Goal: Obtain resource: Download file/media

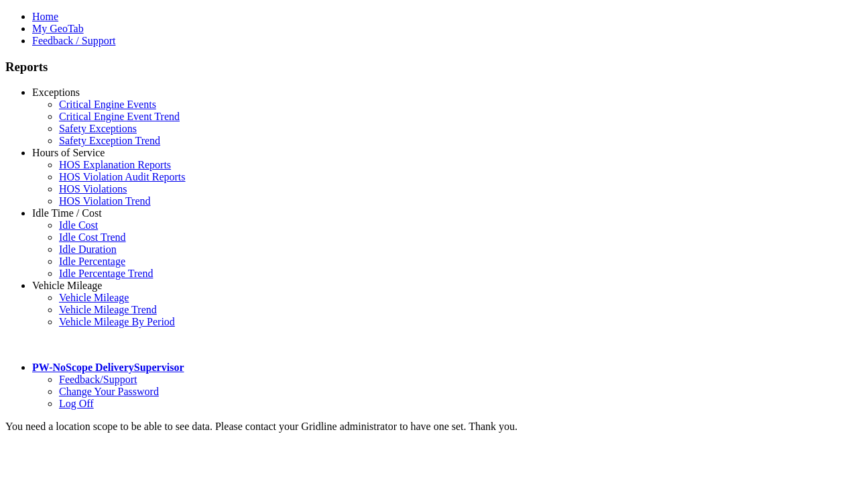
click at [77, 158] on link "Hours of Service" at bounding box center [68, 152] width 72 height 11
click at [87, 182] on link "HOS Violation Audit Reports" at bounding box center [122, 176] width 127 height 11
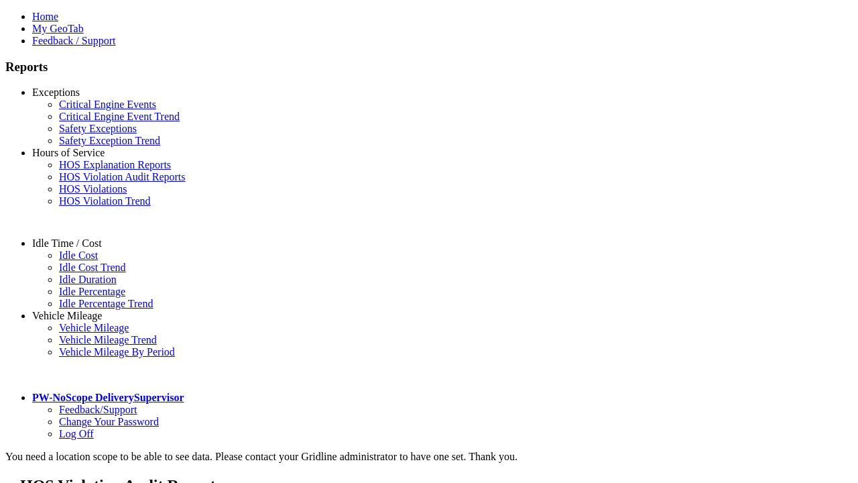
type input "**********"
